Goal: Task Accomplishment & Management: Manage account settings

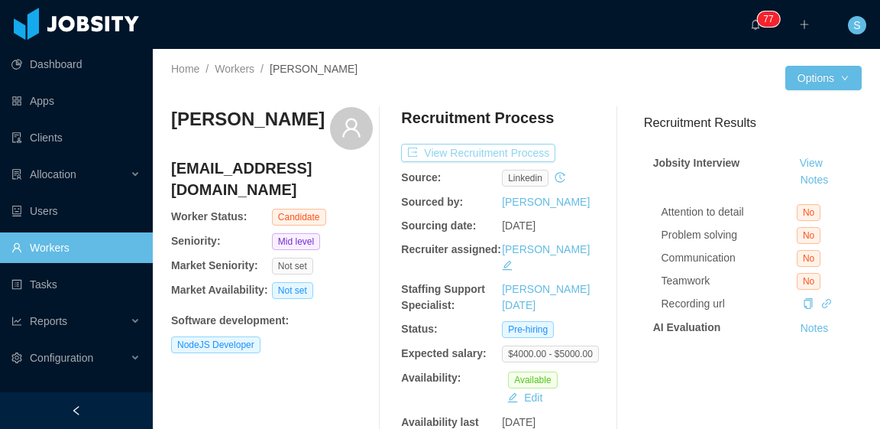
click at [518, 156] on button "View Recruitment Process" at bounding box center [478, 153] width 154 height 18
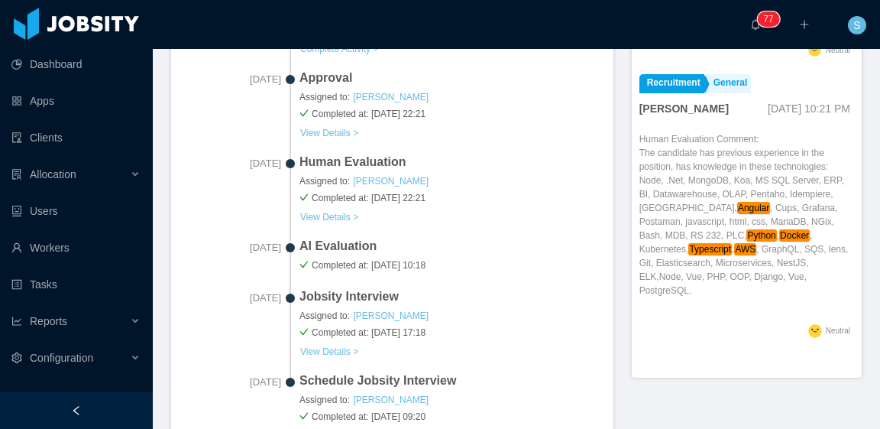
scroll to position [841, 0]
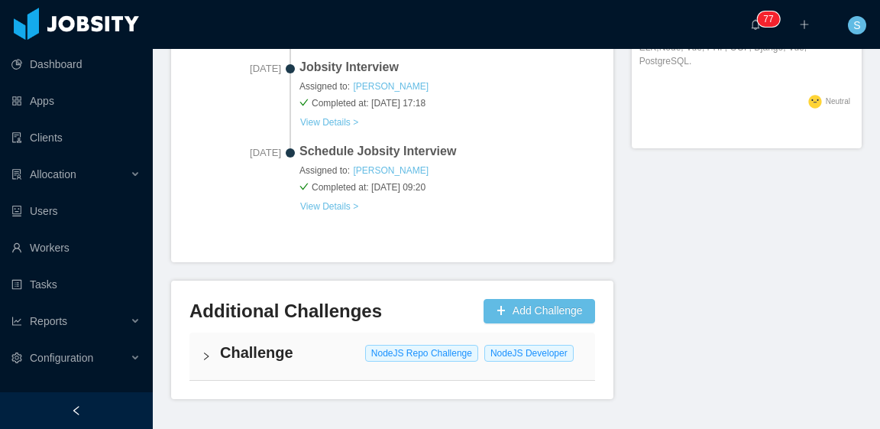
click at [339, 364] on div "Challenge NodeJS Repo Challenge NodeJS Developer" at bounding box center [393, 355] width 406 height 47
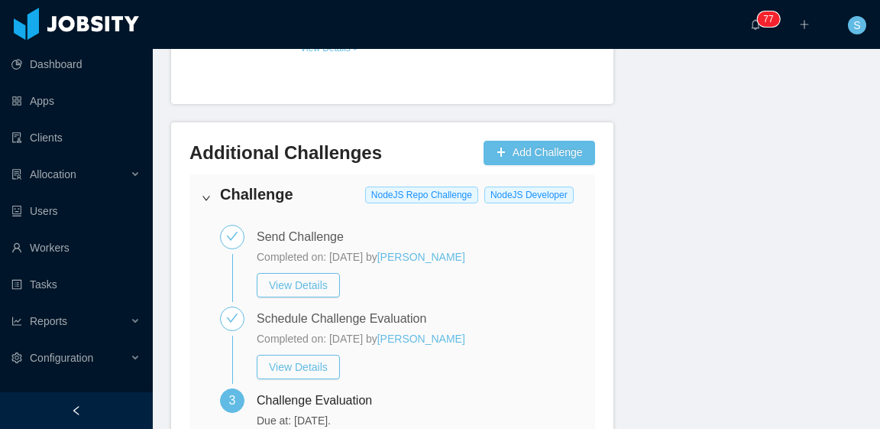
scroll to position [1146, 0]
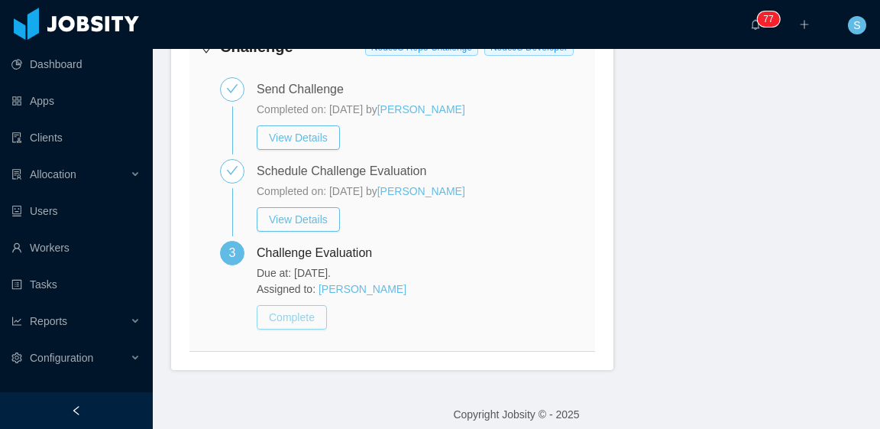
click at [301, 311] on button "Complete" at bounding box center [292, 317] width 70 height 24
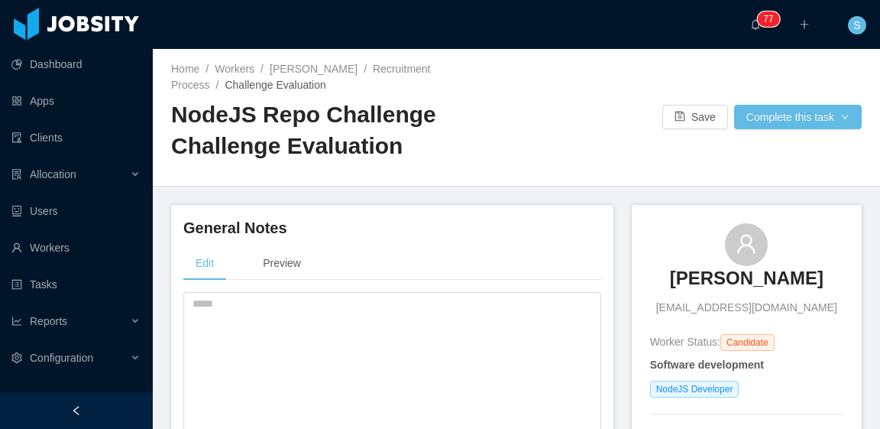
drag, startPoint x: 284, startPoint y: 67, endPoint x: 338, endPoint y: 9, distance: 79.0
click at [284, 67] on link "Lemys Lopez" at bounding box center [314, 69] width 88 height 12
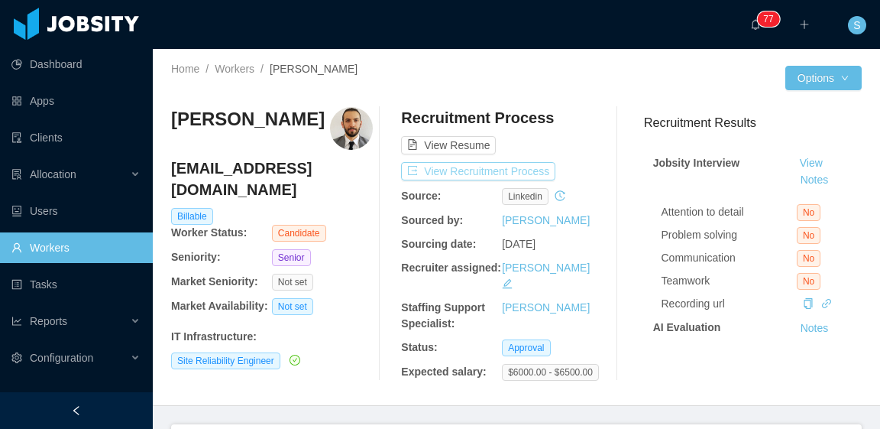
click at [493, 163] on button "View Recruitment Process" at bounding box center [478, 171] width 154 height 18
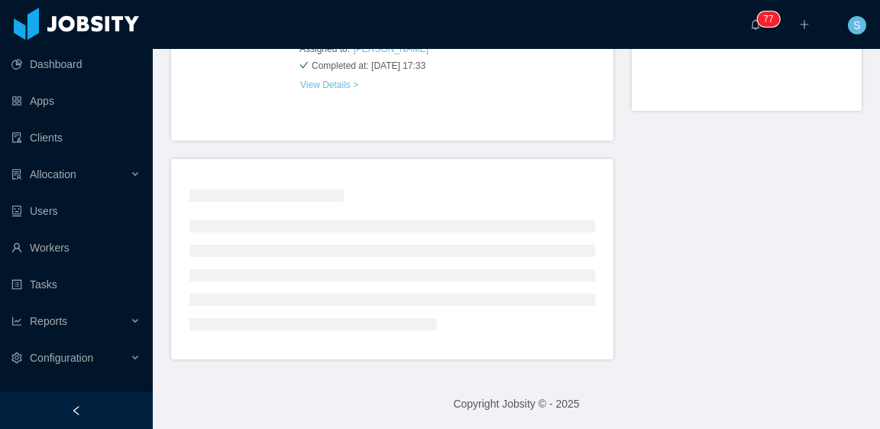
scroll to position [796, 0]
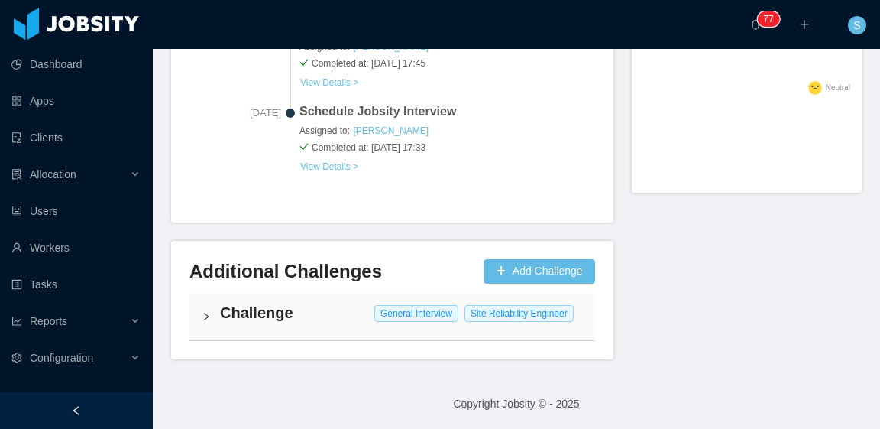
click at [352, 320] on h4 "Challenge" at bounding box center [401, 312] width 363 height 21
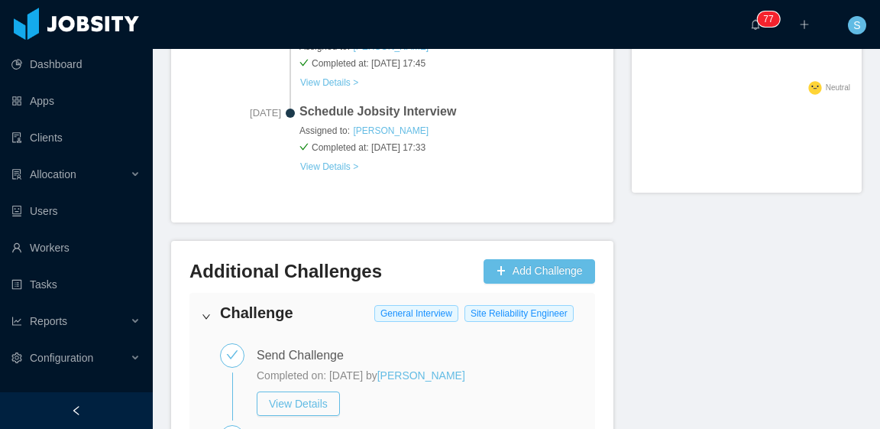
scroll to position [1139, 0]
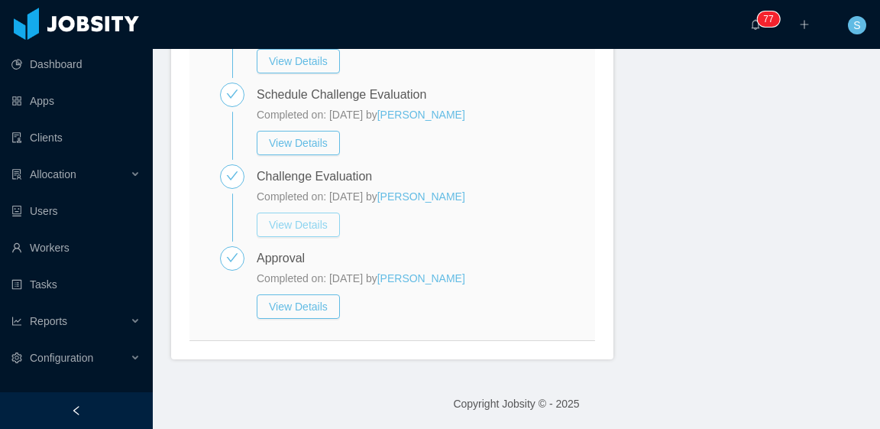
click at [299, 222] on button "View Details" at bounding box center [298, 224] width 83 height 24
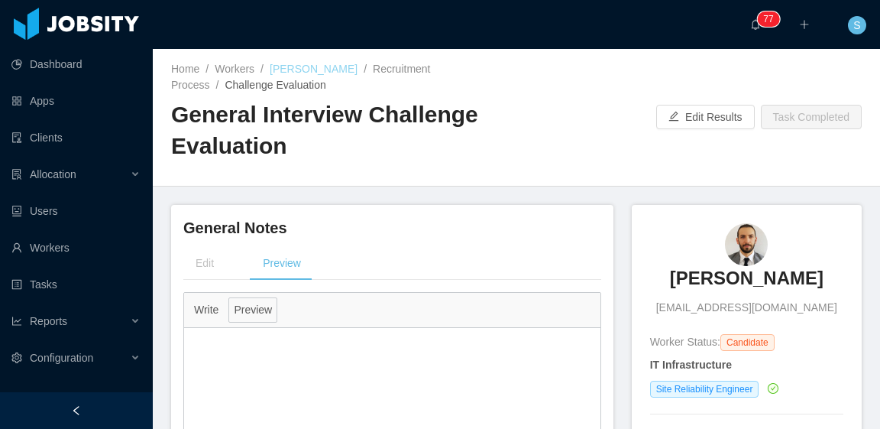
click at [307, 66] on link "Luis Ponce" at bounding box center [314, 69] width 88 height 12
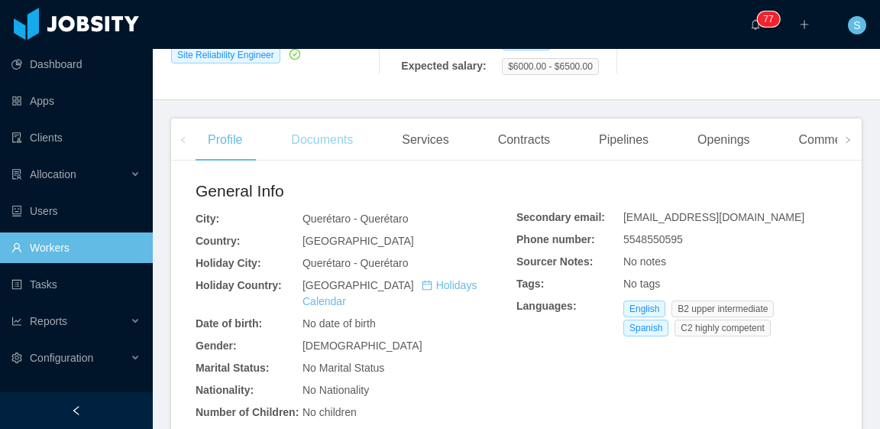
click at [327, 135] on div "Documents" at bounding box center [322, 139] width 86 height 43
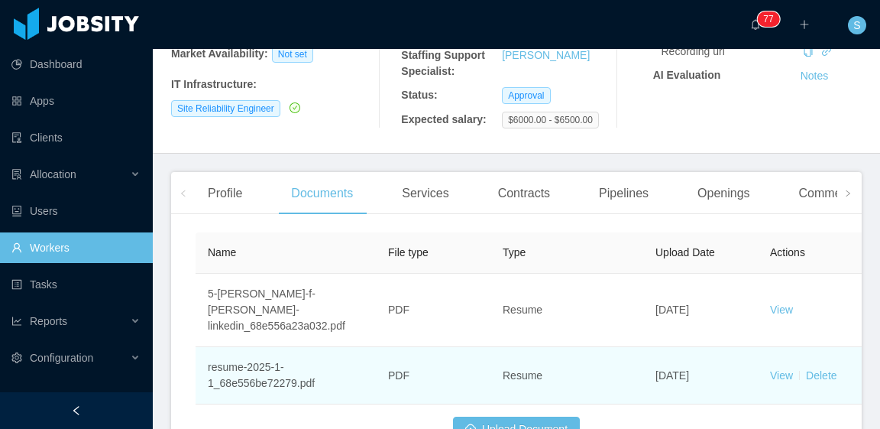
scroll to position [306, 0]
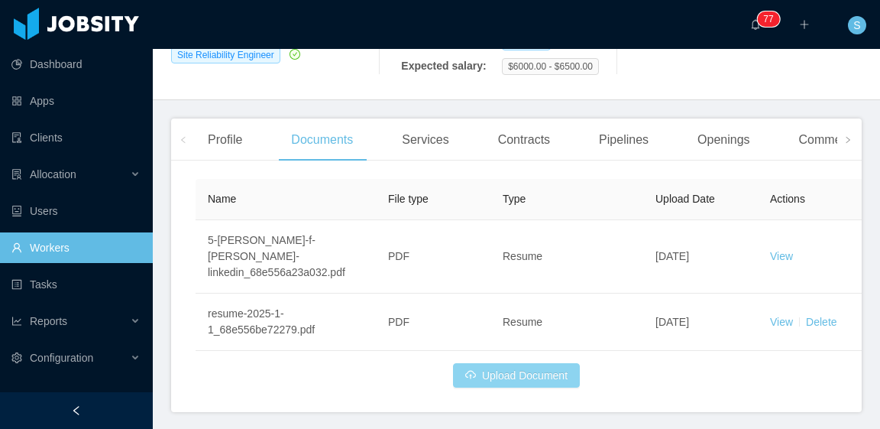
click at [543, 363] on button "Upload Document" at bounding box center [516, 375] width 127 height 24
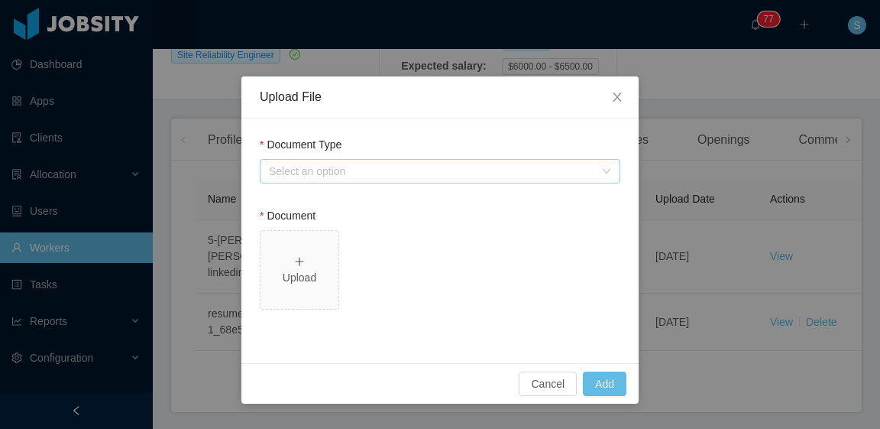
click at [315, 169] on div "Select an option" at bounding box center [432, 171] width 326 height 15
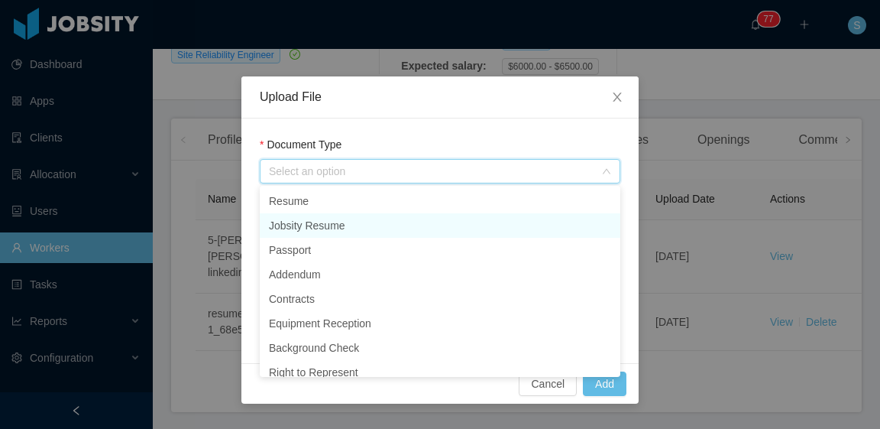
click at [342, 223] on li "Jobsity Resume" at bounding box center [440, 225] width 361 height 24
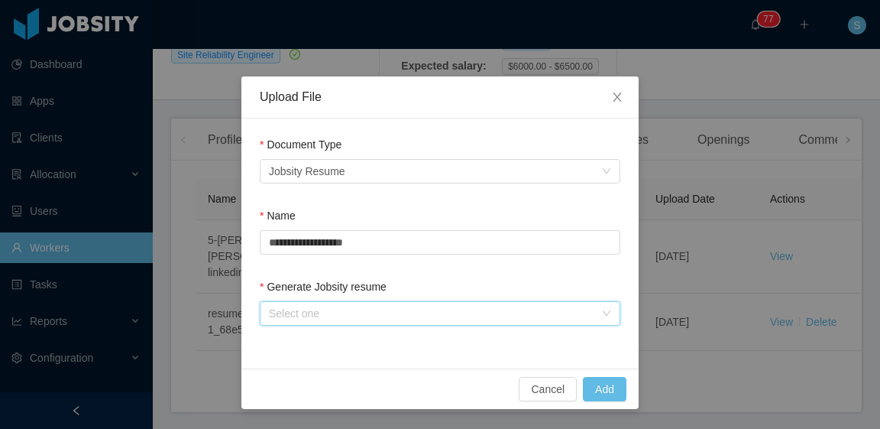
click at [329, 303] on div "Select one" at bounding box center [435, 313] width 332 height 23
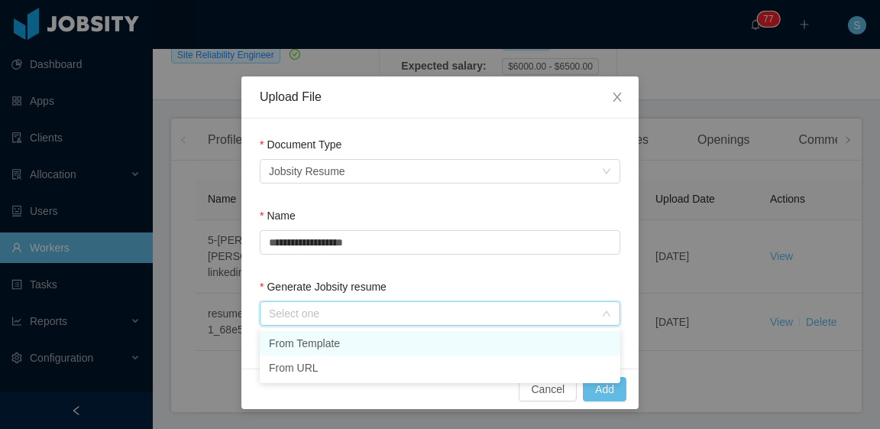
click at [338, 346] on li "From Template" at bounding box center [440, 343] width 361 height 24
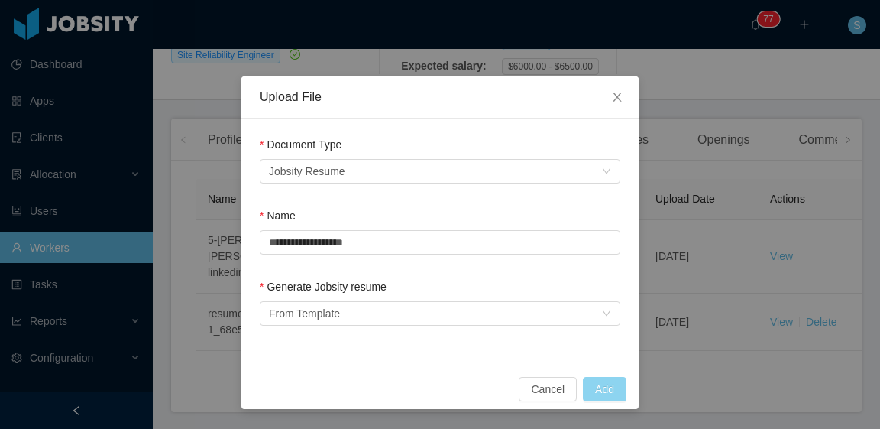
click at [601, 389] on button "Add" at bounding box center [605, 389] width 44 height 24
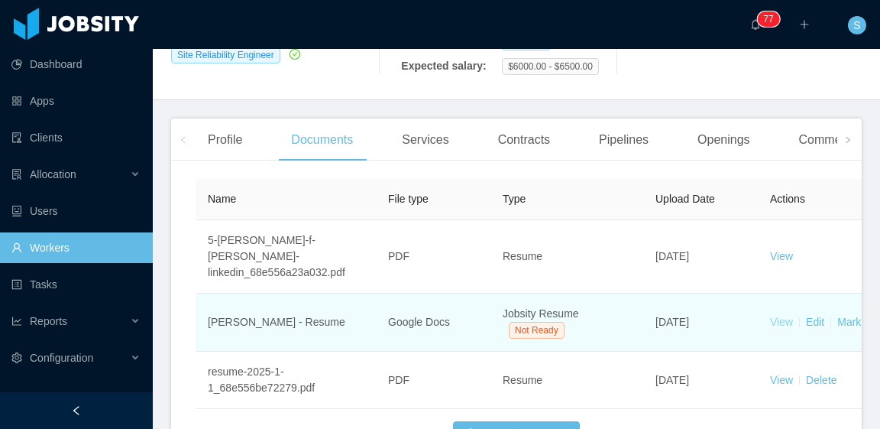
click at [783, 316] on link "View" at bounding box center [781, 322] width 23 height 12
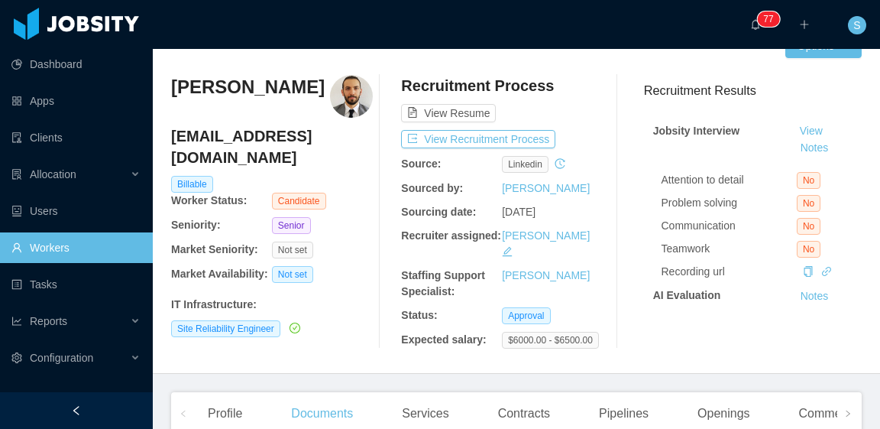
scroll to position [0, 0]
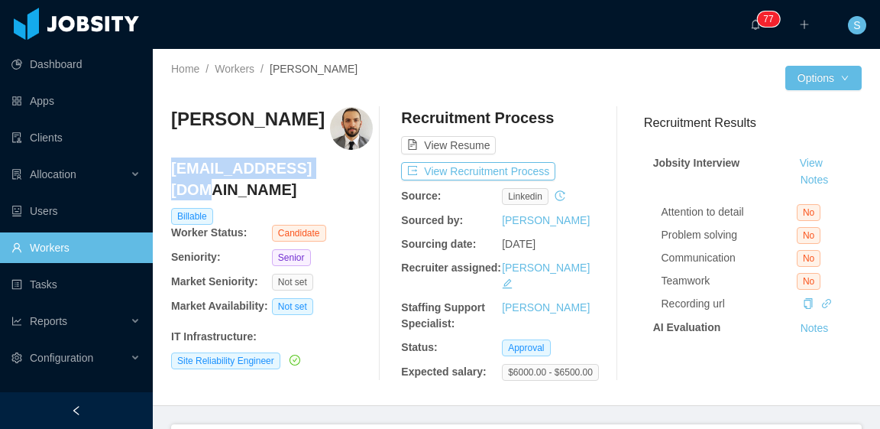
drag, startPoint x: 329, startPoint y: 168, endPoint x: 171, endPoint y: 168, distance: 158.2
click at [171, 168] on h4 "lfponce90@gmail.com" at bounding box center [272, 178] width 202 height 43
copy h4 "lfponce90@gmail.com"
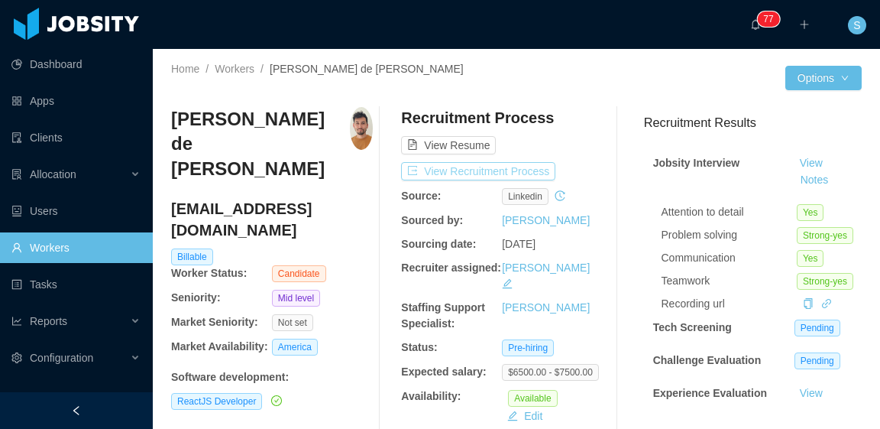
click at [539, 172] on button "View Recruitment Process" at bounding box center [478, 171] width 154 height 18
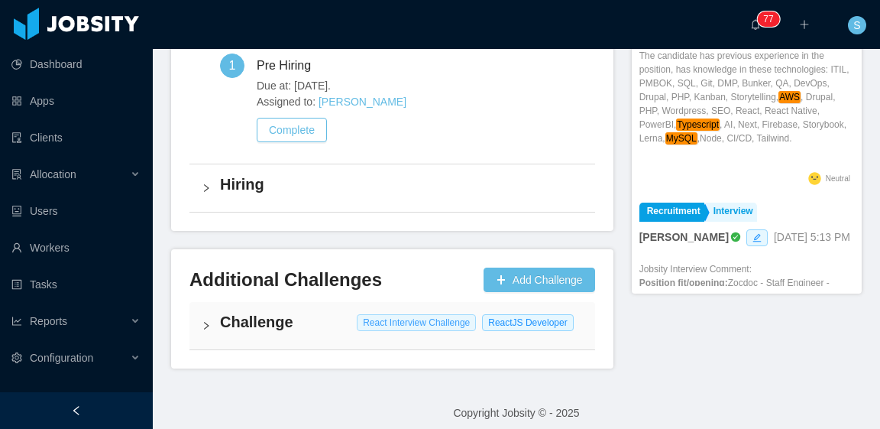
scroll to position [744, 0]
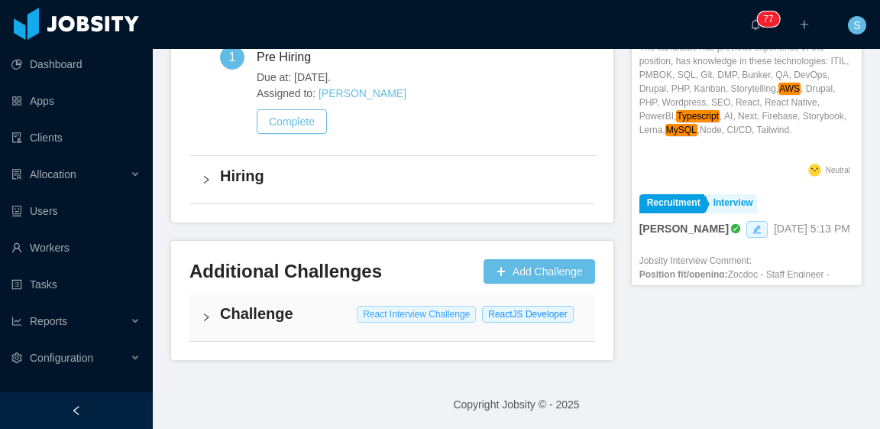
click at [391, 319] on span "React Interview Challenge" at bounding box center [416, 314] width 119 height 17
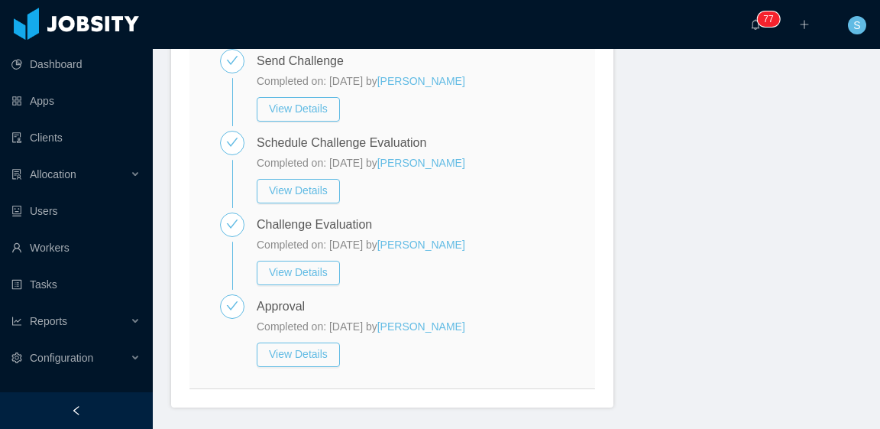
scroll to position [1087, 0]
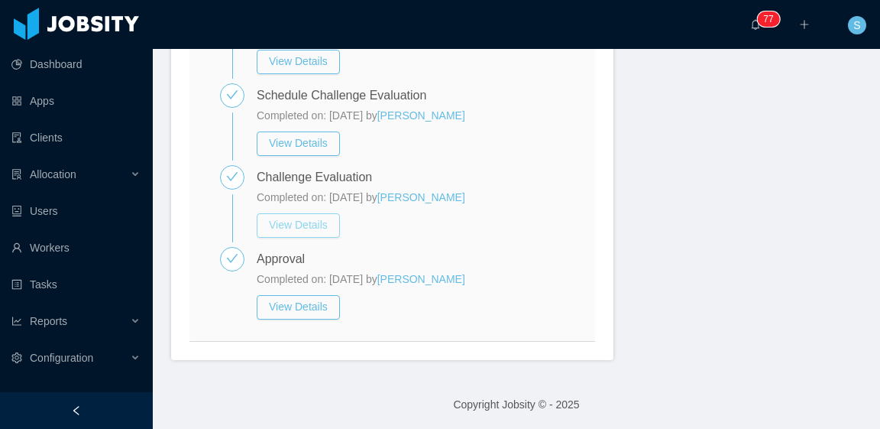
click at [300, 224] on button "View Details" at bounding box center [298, 225] width 83 height 24
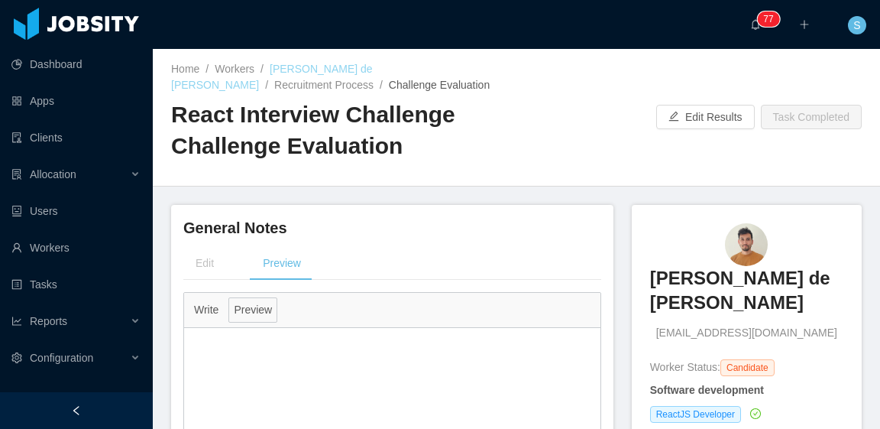
click at [373, 69] on link "Luis Mauricio de Paula Wouters" at bounding box center [272, 77] width 202 height 28
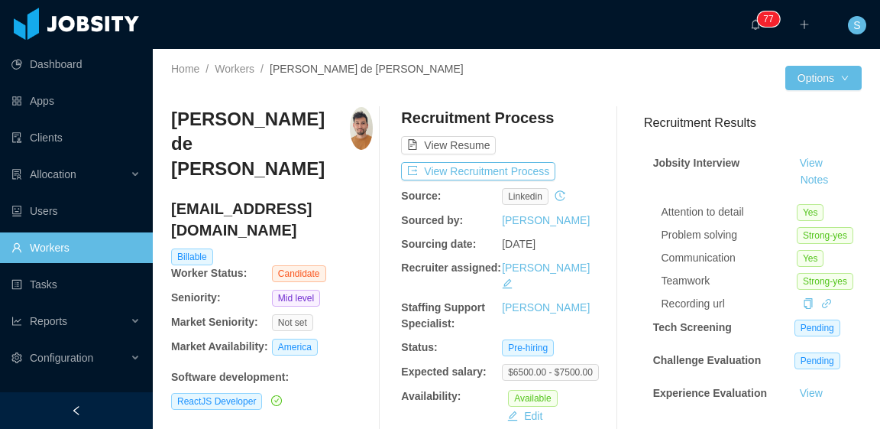
drag, startPoint x: 397, startPoint y: 4, endPoint x: 302, endPoint y: 92, distance: 129.8
click at [302, 92] on div at bounding box center [343, 88] width 345 height 11
click at [512, 168] on button "View Recruitment Process" at bounding box center [478, 171] width 154 height 18
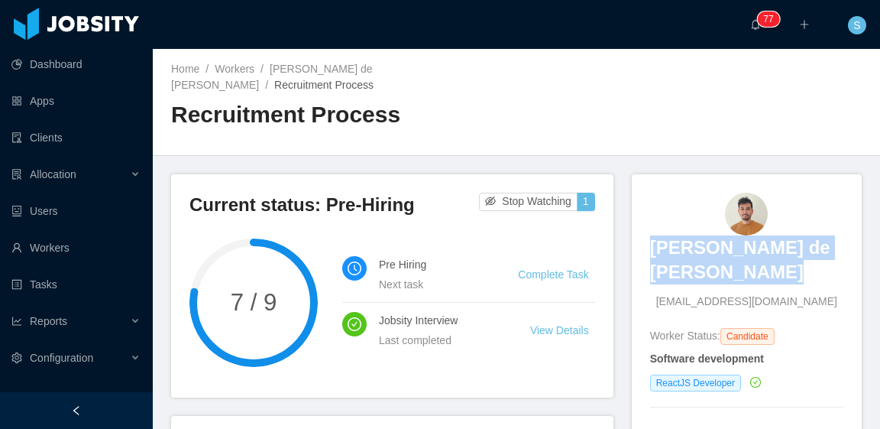
drag, startPoint x: 699, startPoint y: 263, endPoint x: 728, endPoint y: 273, distance: 30.7
click at [728, 273] on div "Luis Mauricio de Paula Wouters luiswouters@gmail.com Worker Status: Candidate S…" at bounding box center [747, 317] width 230 height 287
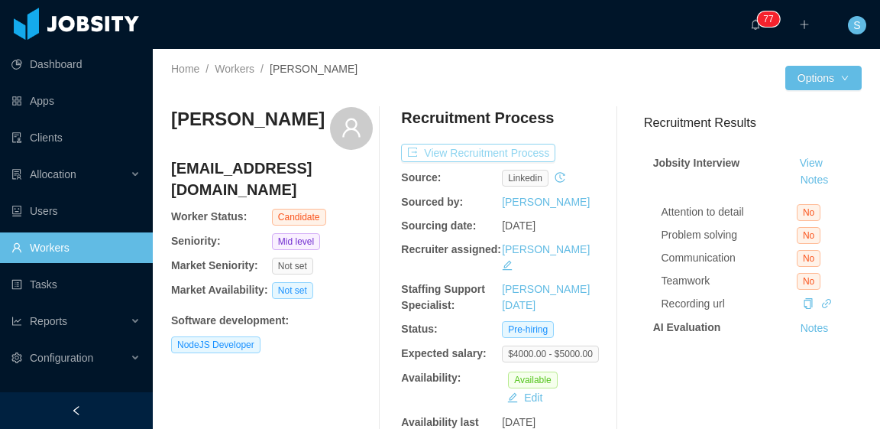
click at [524, 148] on button "View Recruitment Process" at bounding box center [478, 153] width 154 height 18
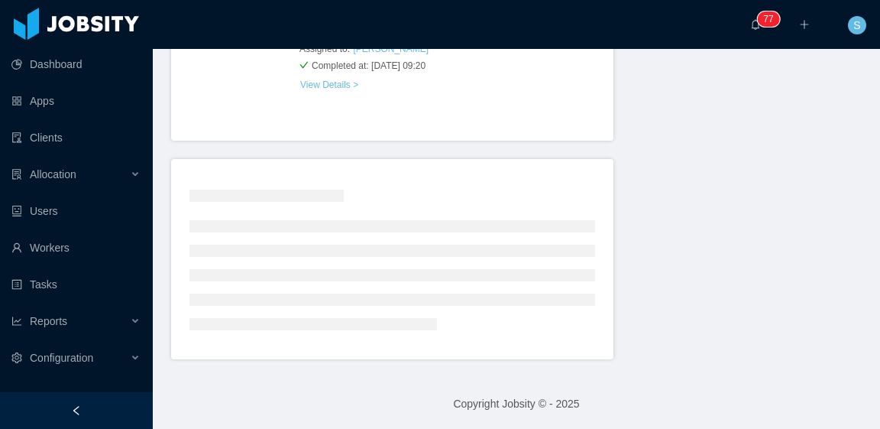
scroll to position [880, 0]
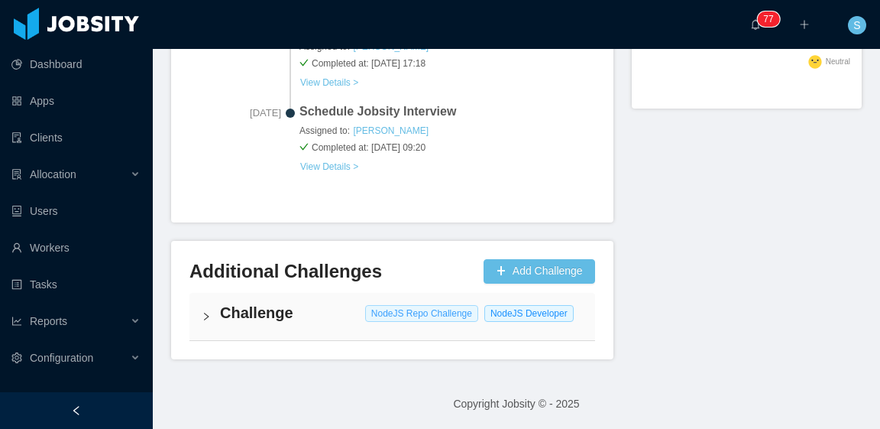
click at [365, 317] on span "NodeJS Repo Challenge" at bounding box center [421, 313] width 113 height 17
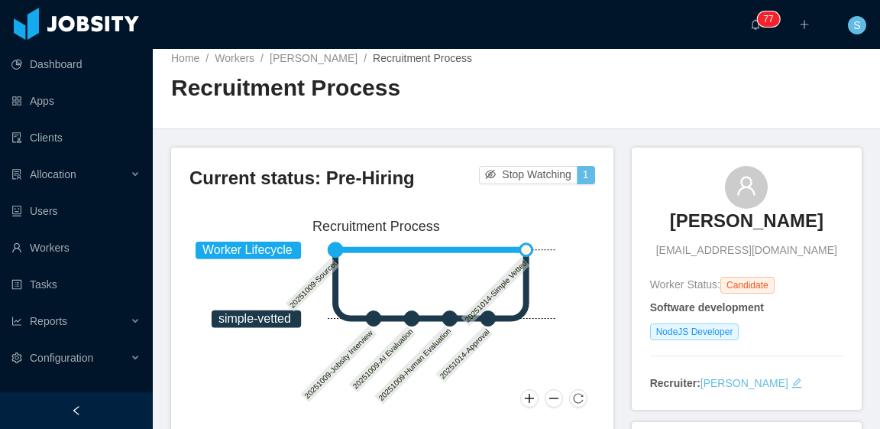
scroll to position [0, 0]
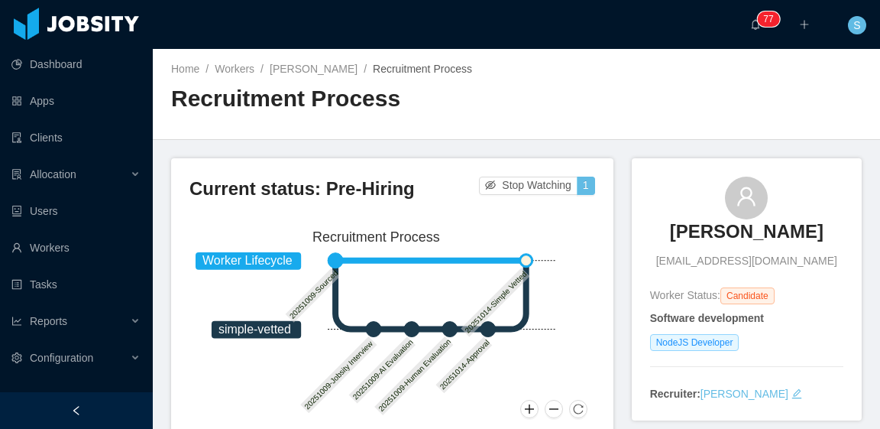
click at [532, 92] on div "Home / Workers / [PERSON_NAME] / Recruitment Process / Recruitment Process" at bounding box center [517, 94] width 728 height 91
